Goal: Task Accomplishment & Management: Complete application form

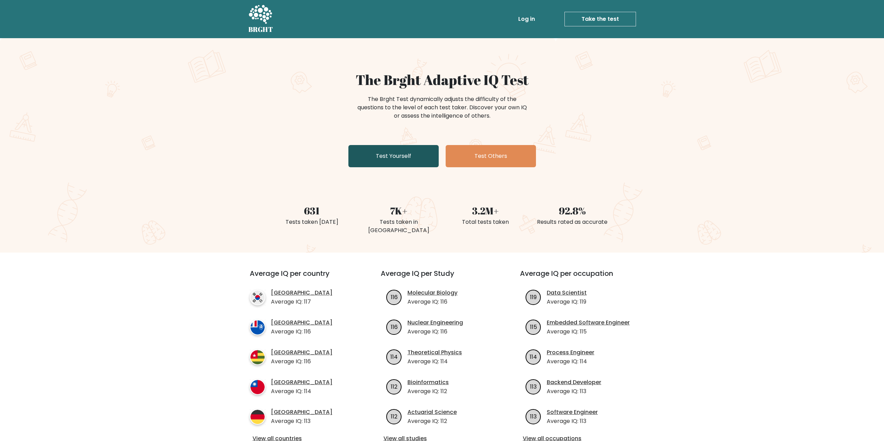
click at [398, 161] on link "Test Yourself" at bounding box center [393, 156] width 90 height 22
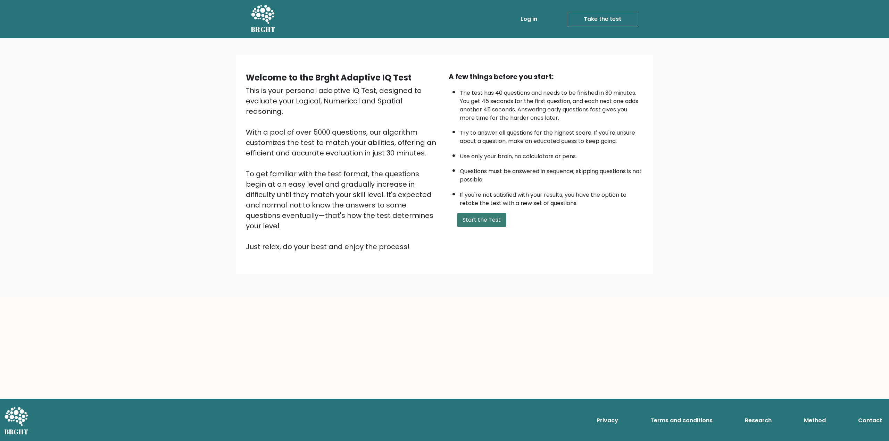
click at [494, 222] on button "Start the Test" at bounding box center [481, 220] width 49 height 14
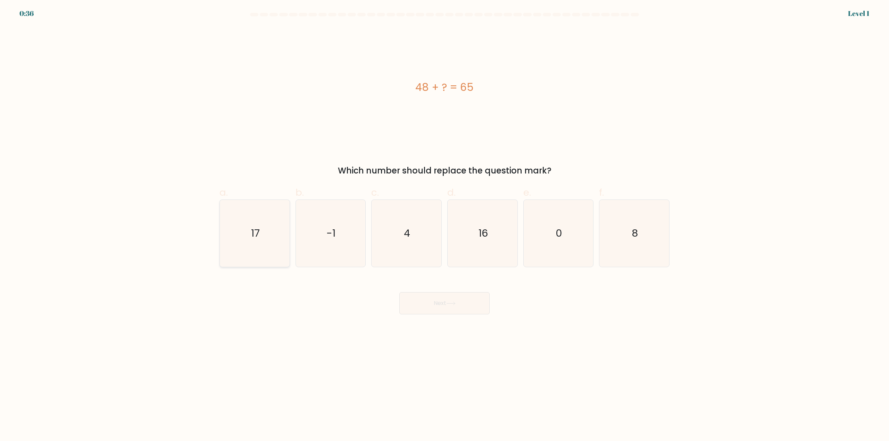
click at [256, 229] on text "17" at bounding box center [255, 234] width 9 height 14
click at [445, 225] on input "a. 17" at bounding box center [445, 223] width 0 height 5
radio input "true"
click at [453, 305] on icon at bounding box center [450, 304] width 9 height 4
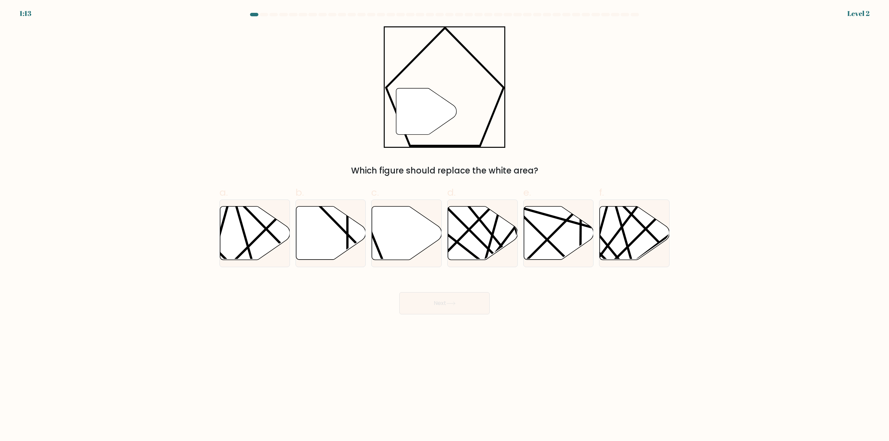
drag, startPoint x: 370, startPoint y: 227, endPoint x: 369, endPoint y: 231, distance: 3.5
click at [370, 227] on div "c." at bounding box center [406, 226] width 76 height 82
click at [390, 251] on icon at bounding box center [407, 233] width 70 height 53
click at [445, 225] on input "c." at bounding box center [445, 223] width 0 height 5
radio input "true"
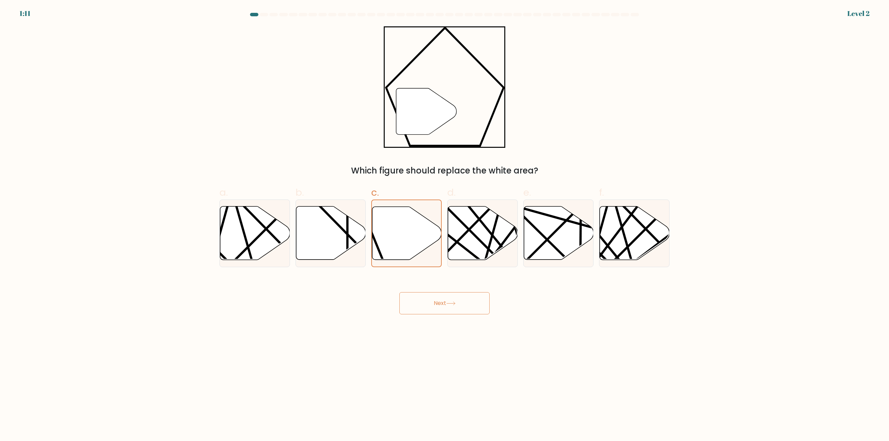
click at [439, 306] on button "Next" at bounding box center [444, 303] width 90 height 22
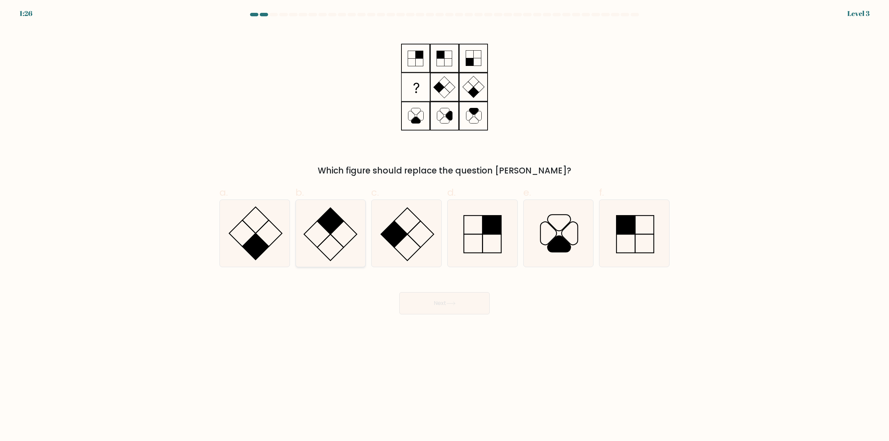
click at [328, 238] on rect at bounding box center [330, 247] width 26 height 26
click at [445, 225] on input "b." at bounding box center [445, 223] width 0 height 5
radio input "true"
click at [427, 297] on button "Next" at bounding box center [444, 303] width 90 height 22
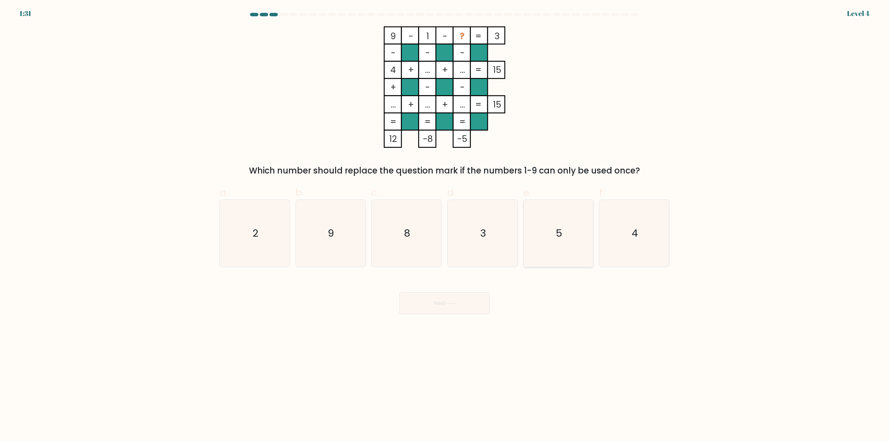
click at [548, 231] on icon "5" at bounding box center [558, 233] width 67 height 67
click at [445, 225] on input "e. 5" at bounding box center [445, 223] width 0 height 5
radio input "true"
click at [461, 312] on button "Next" at bounding box center [444, 303] width 90 height 22
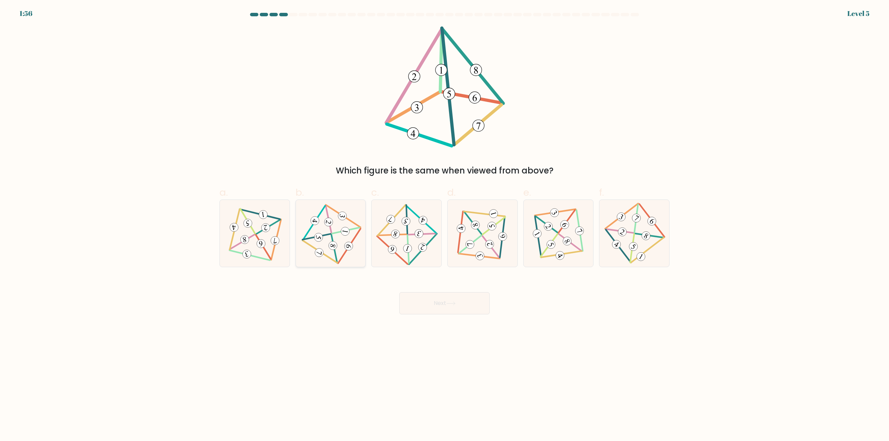
click at [330, 236] on icon at bounding box center [330, 233] width 55 height 53
click at [445, 225] on input "b." at bounding box center [445, 223] width 0 height 5
radio input "true"
click at [444, 304] on button "Next" at bounding box center [444, 303] width 90 height 22
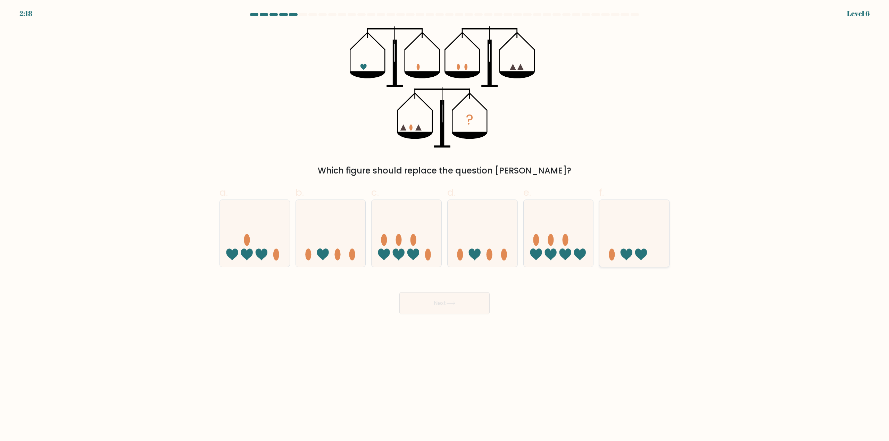
drag, startPoint x: 640, startPoint y: 245, endPoint x: 636, endPoint y: 249, distance: 5.4
click at [640, 245] on icon at bounding box center [634, 234] width 70 height 58
click at [445, 225] on input "f." at bounding box center [445, 223] width 0 height 5
radio input "true"
click at [463, 308] on button "Next" at bounding box center [444, 303] width 90 height 22
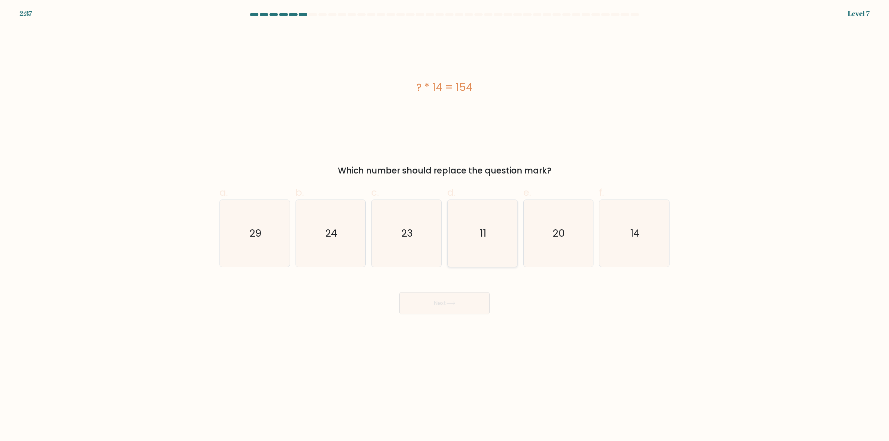
click at [478, 231] on icon "11" at bounding box center [482, 233] width 67 height 67
click at [445, 225] on input "d. 11" at bounding box center [445, 223] width 0 height 5
radio input "true"
click at [474, 308] on button "Next" at bounding box center [444, 303] width 90 height 22
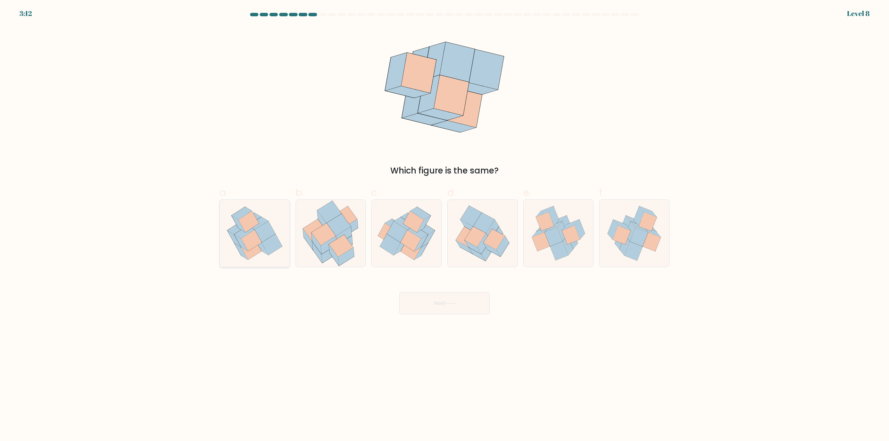
click at [259, 240] on icon at bounding box center [251, 240] width 20 height 21
click at [445, 225] on input "a." at bounding box center [445, 223] width 0 height 5
radio input "true"
click at [460, 309] on button "Next" at bounding box center [444, 303] width 90 height 22
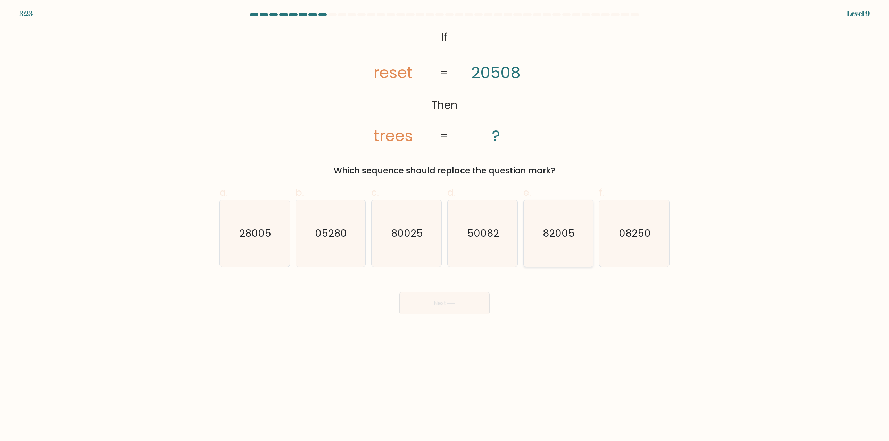
click at [552, 243] on icon "82005" at bounding box center [558, 233] width 67 height 67
click at [445, 225] on input "e. 82005" at bounding box center [445, 223] width 0 height 5
radio input "true"
click at [461, 301] on button "Next" at bounding box center [444, 303] width 90 height 22
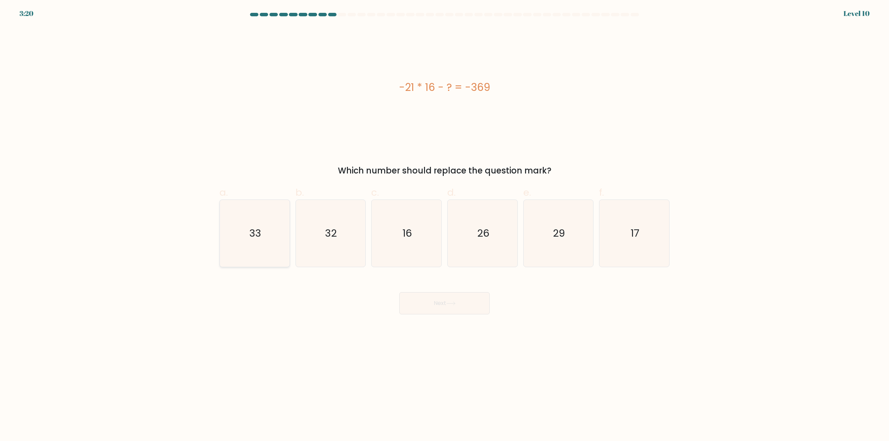
click at [256, 235] on text "33" at bounding box center [255, 234] width 12 height 14
click at [445, 225] on input "a. 33" at bounding box center [445, 223] width 0 height 5
radio input "true"
click at [450, 306] on button "Next" at bounding box center [444, 303] width 90 height 22
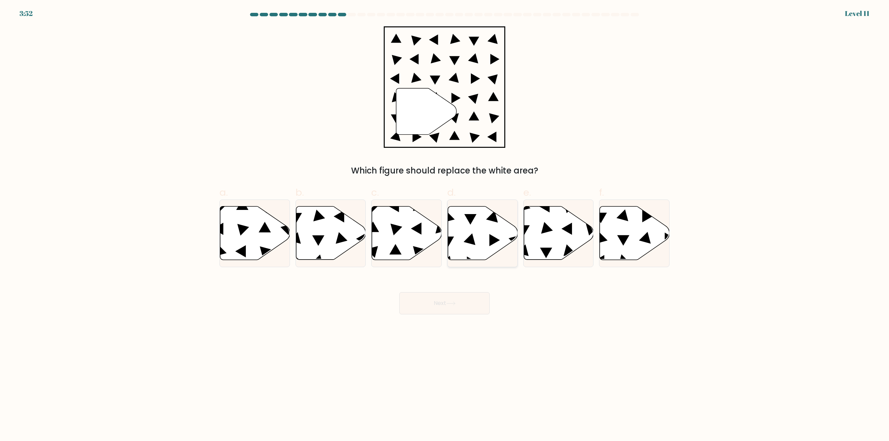
click at [470, 232] on icon at bounding box center [483, 233] width 70 height 53
click at [445, 225] on input "d." at bounding box center [445, 223] width 0 height 5
radio input "true"
click at [450, 313] on button "Next" at bounding box center [444, 303] width 90 height 22
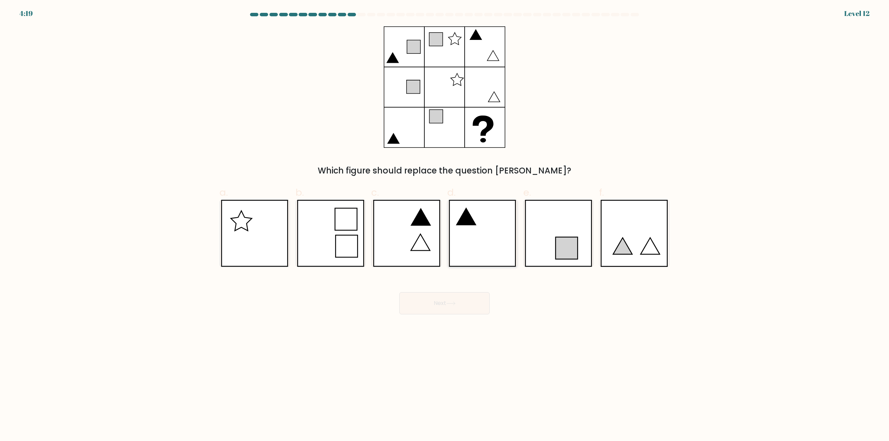
drag, startPoint x: 474, startPoint y: 248, endPoint x: 471, endPoint y: 254, distance: 6.2
click at [474, 248] on icon at bounding box center [482, 233] width 67 height 67
click at [445, 225] on input "d." at bounding box center [445, 223] width 0 height 5
radio input "true"
click at [449, 309] on button "Next" at bounding box center [444, 303] width 90 height 22
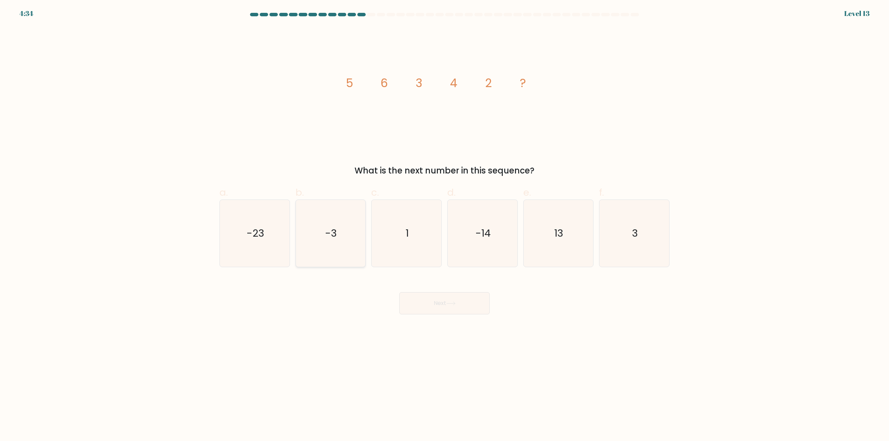
click at [355, 236] on icon "-3" at bounding box center [330, 233] width 67 height 67
click at [445, 225] on input "b. -3" at bounding box center [445, 223] width 0 height 5
radio input "true"
click at [399, 233] on icon "1" at bounding box center [406, 233] width 67 height 67
click at [445, 225] on input "c. 1" at bounding box center [445, 223] width 0 height 5
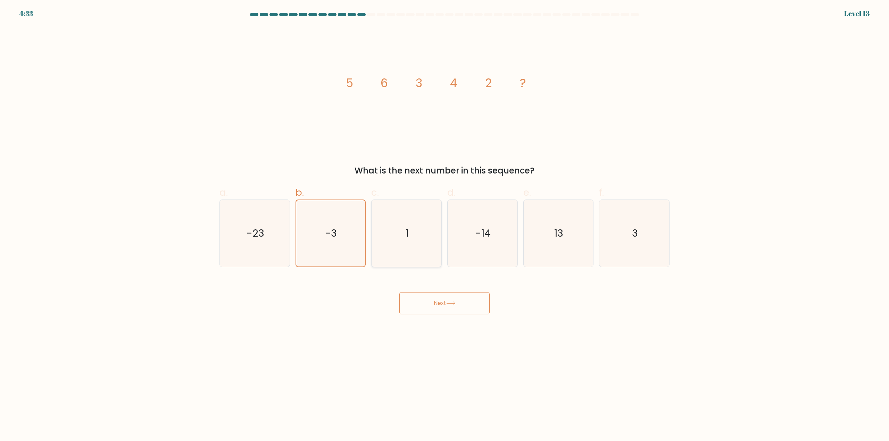
radio input "true"
click at [475, 230] on icon "-14" at bounding box center [482, 233] width 67 height 67
click at [445, 225] on input "d. -14" at bounding box center [445, 223] width 0 height 5
radio input "true"
drag, startPoint x: 570, startPoint y: 234, endPoint x: 620, endPoint y: 233, distance: 49.7
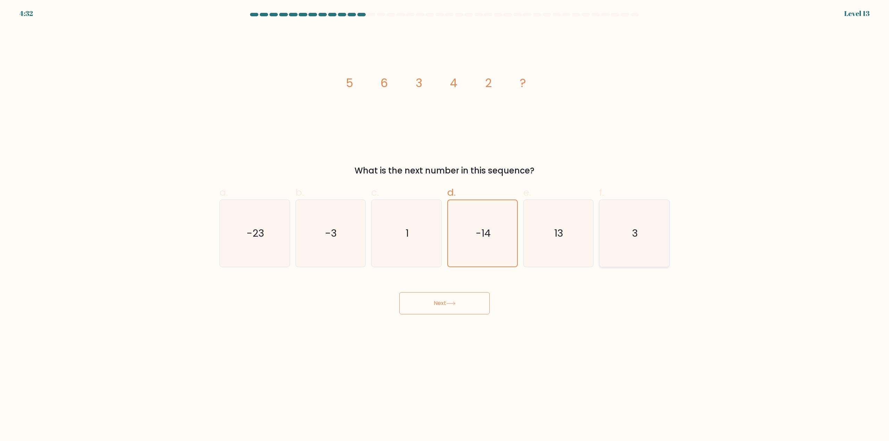
click at [570, 234] on icon "13" at bounding box center [558, 233] width 67 height 67
click at [445, 225] on input "e. 13" at bounding box center [445, 223] width 0 height 5
radio input "true"
click at [623, 234] on icon "3" at bounding box center [634, 233] width 67 height 67
click at [445, 225] on input "f. 3" at bounding box center [445, 223] width 0 height 5
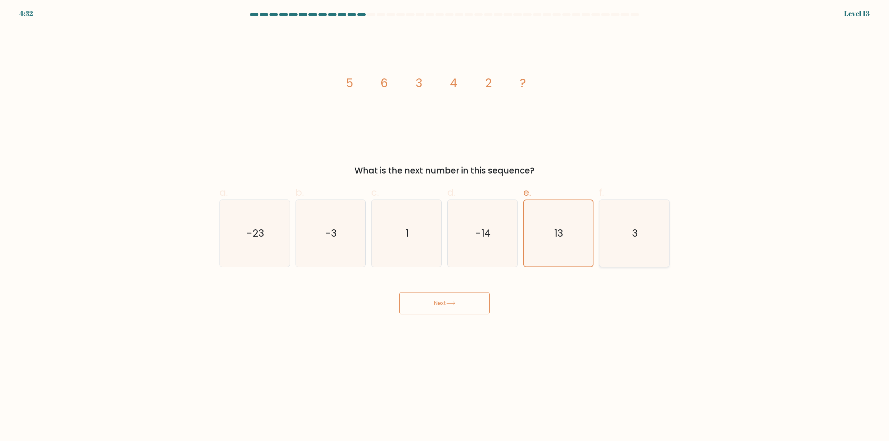
radio input "true"
click at [466, 303] on button "Next" at bounding box center [444, 303] width 90 height 22
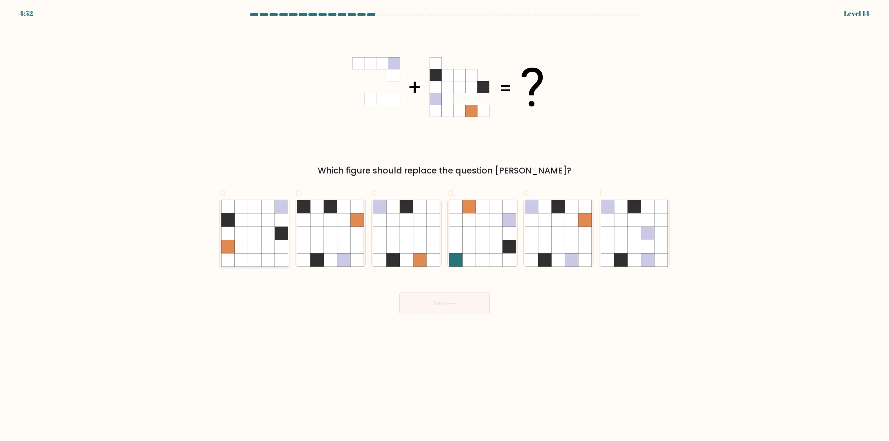
click at [261, 241] on icon at bounding box center [254, 246] width 13 height 13
click at [445, 225] on input "a." at bounding box center [445, 223] width 0 height 5
radio input "true"
click at [441, 303] on button "Next" at bounding box center [444, 303] width 90 height 22
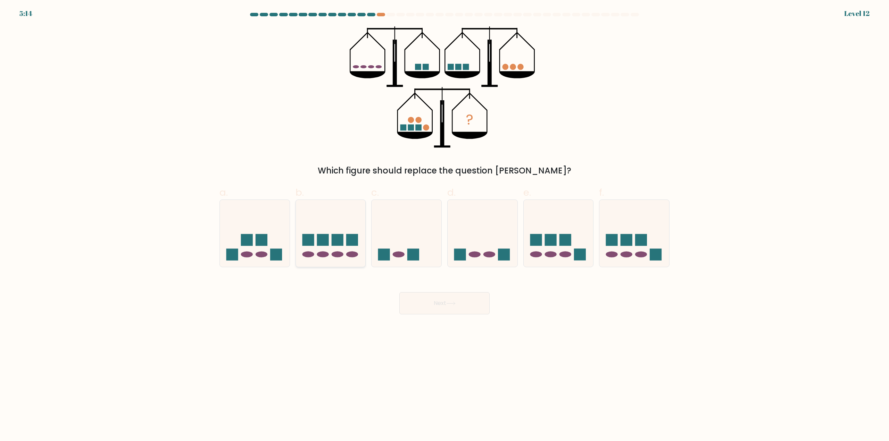
click at [340, 241] on rect at bounding box center [338, 240] width 12 height 12
click at [445, 225] on input "b." at bounding box center [445, 223] width 0 height 5
radio input "true"
click at [452, 304] on icon at bounding box center [451, 303] width 8 height 3
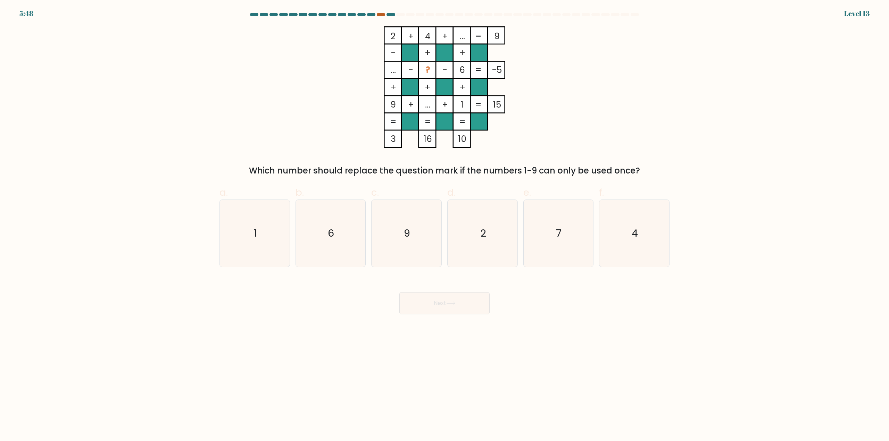
click at [381, 16] on div at bounding box center [381, 14] width 8 height 3
click at [558, 231] on text "7" at bounding box center [559, 234] width 6 height 14
click at [445, 225] on input "e. 7" at bounding box center [445, 223] width 0 height 5
radio input "true"
click at [445, 300] on button "Next" at bounding box center [444, 303] width 90 height 22
